Goal: Task Accomplishment & Management: Complete application form

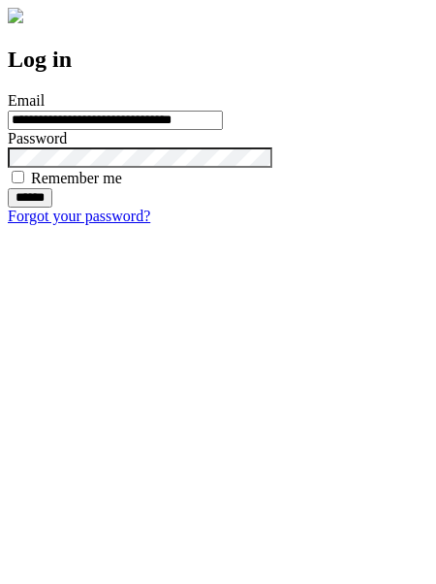
type input "**********"
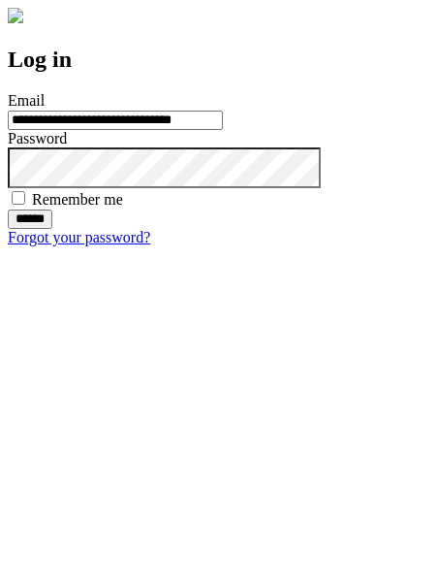
click at [52, 229] on input "******" at bounding box center [30, 218] width 45 height 19
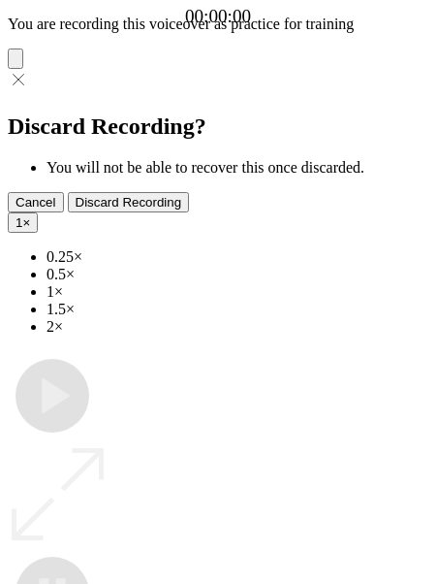
type input "**********"
